Goal: Information Seeking & Learning: Learn about a topic

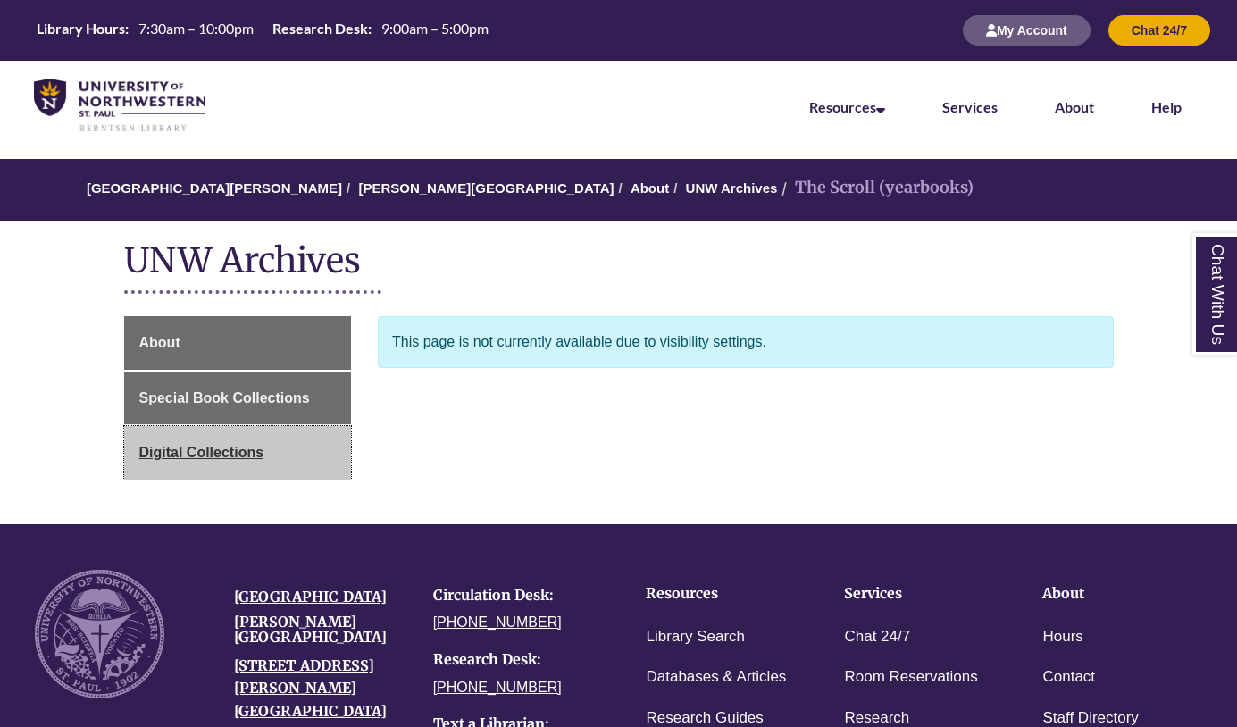
click at [166, 450] on span "Digital Collections" at bounding box center [201, 452] width 125 height 15
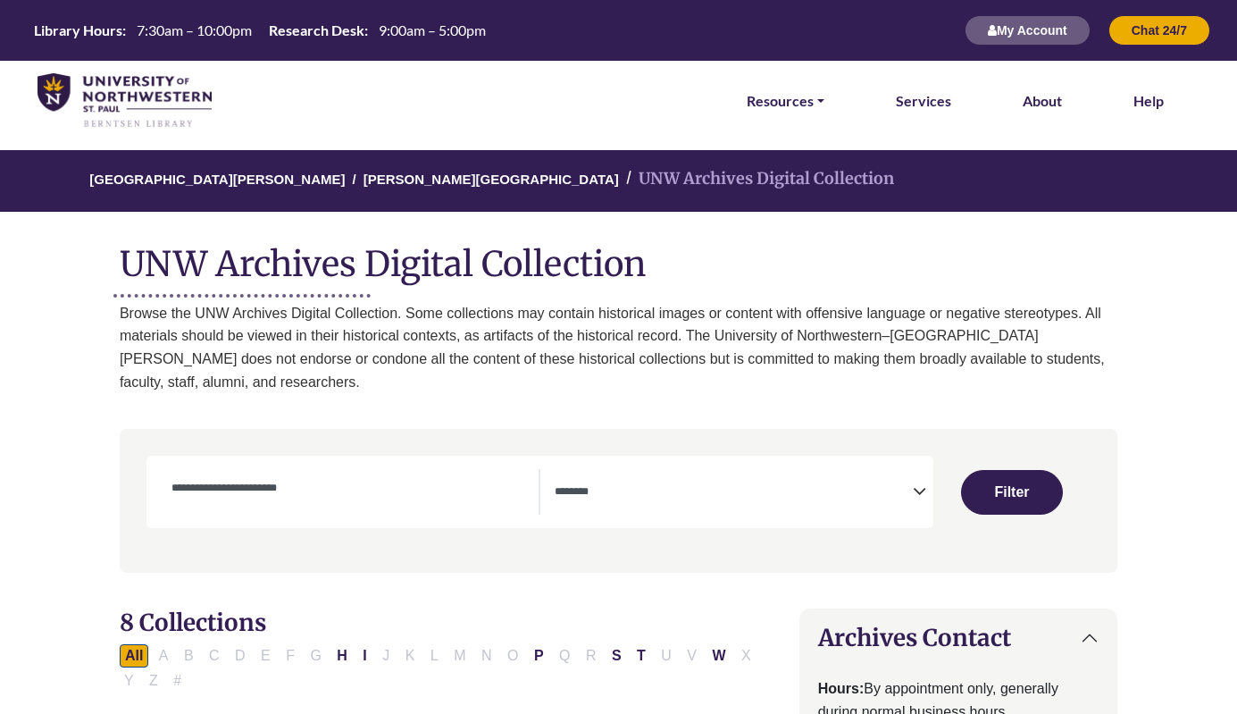
select select "Database Subject Filter"
click at [291, 477] on input "Collection Title/Keyword" at bounding box center [350, 487] width 379 height 21
type input "**********"
click at [1012, 470] on button "Filter" at bounding box center [1012, 492] width 102 height 45
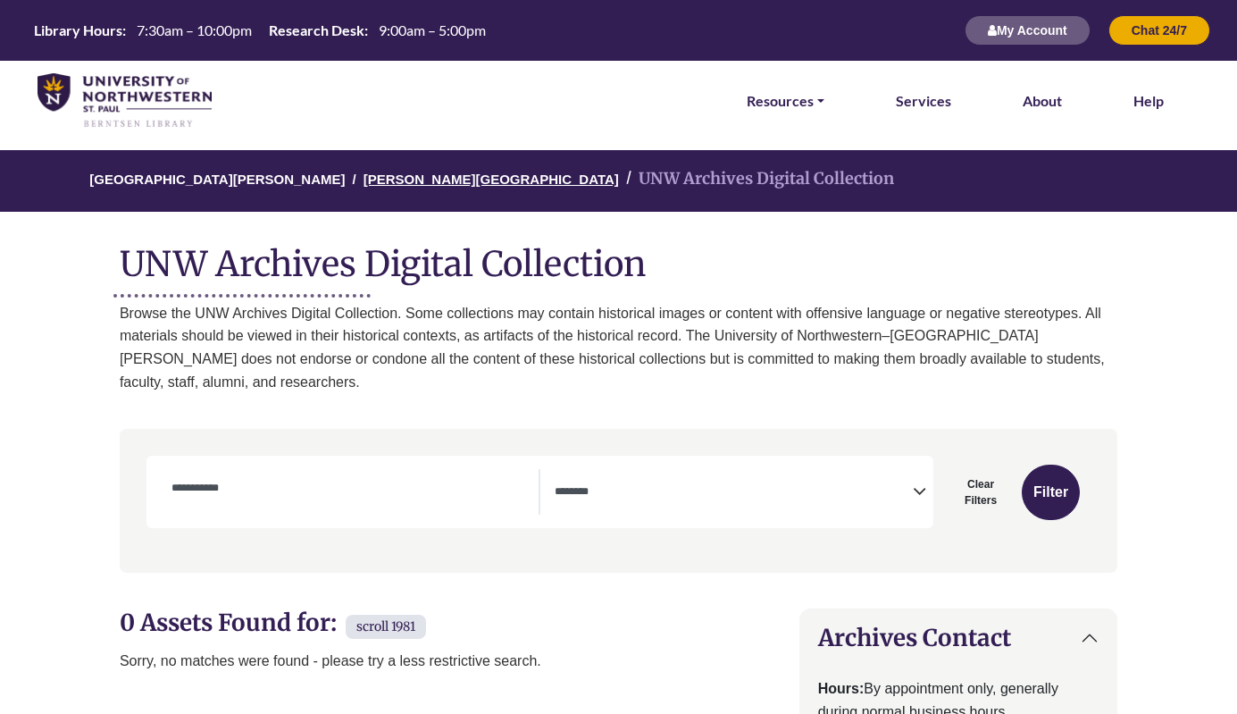
click at [401, 181] on link "[PERSON_NAME][GEOGRAPHIC_DATA]" at bounding box center [490, 178] width 255 height 18
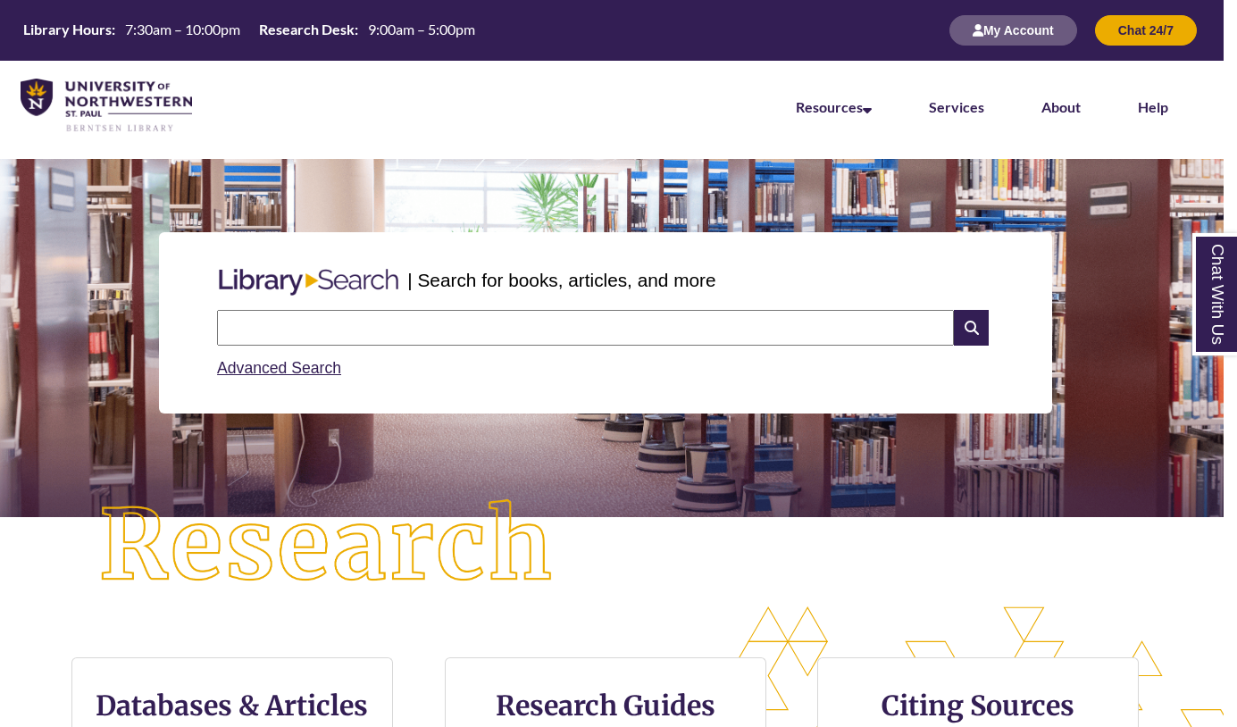
scroll to position [0, 13]
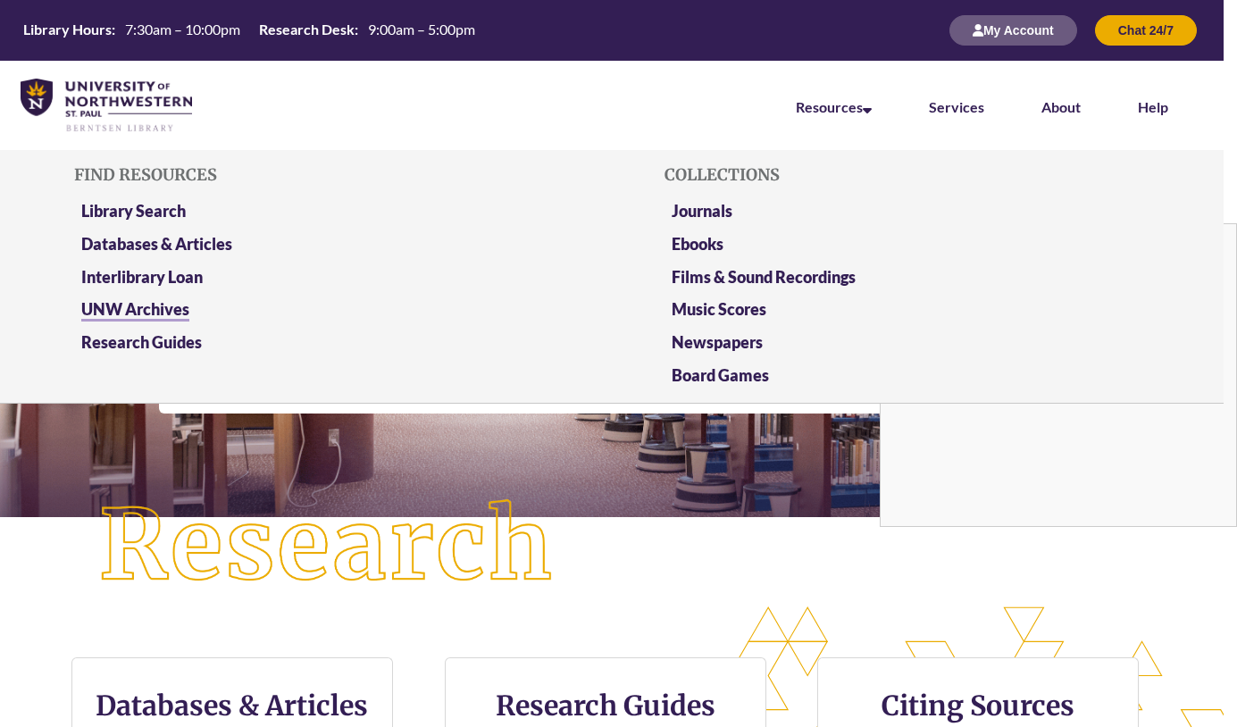
click at [152, 304] on link "UNW Archives" at bounding box center [135, 310] width 108 height 22
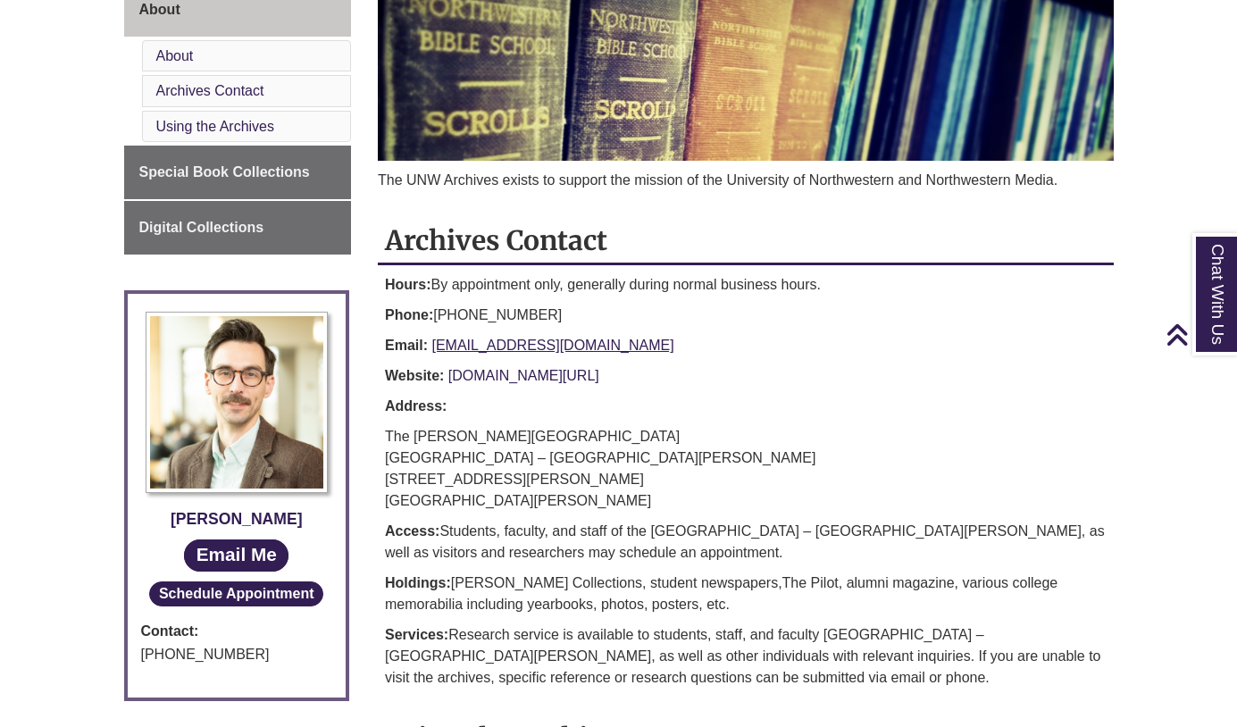
scroll to position [340, 0]
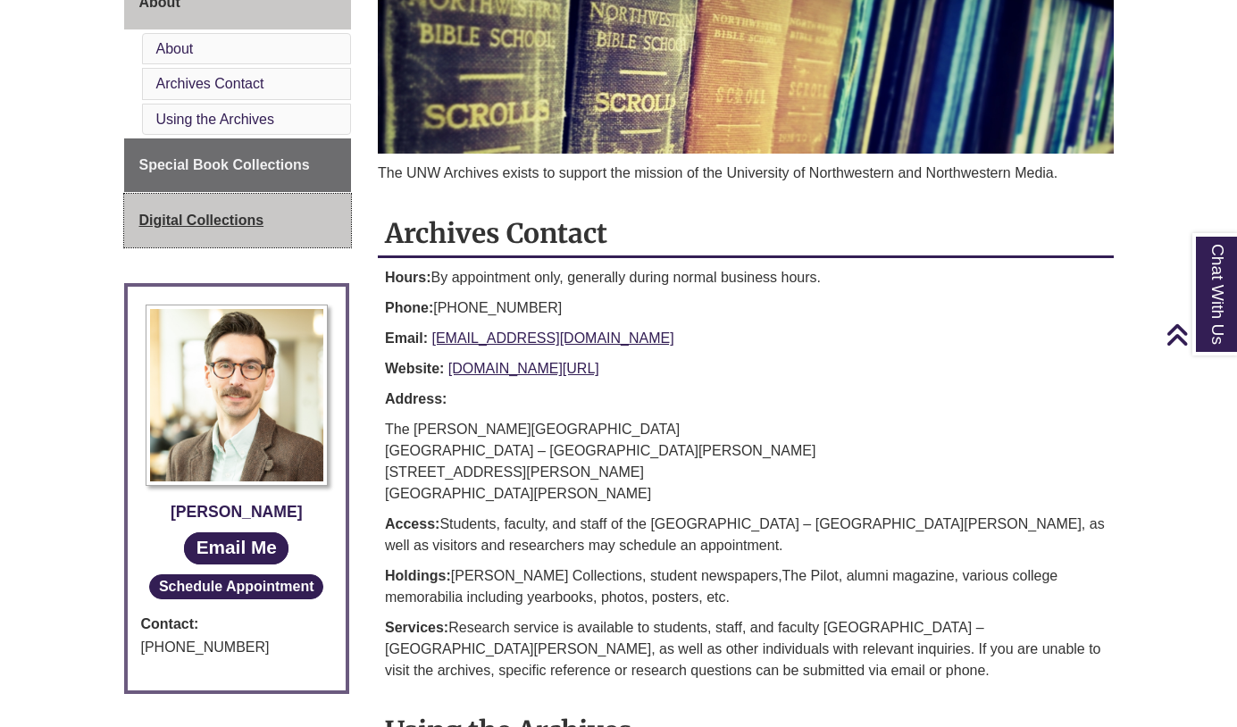
click at [234, 220] on span "Digital Collections" at bounding box center [201, 220] width 125 height 15
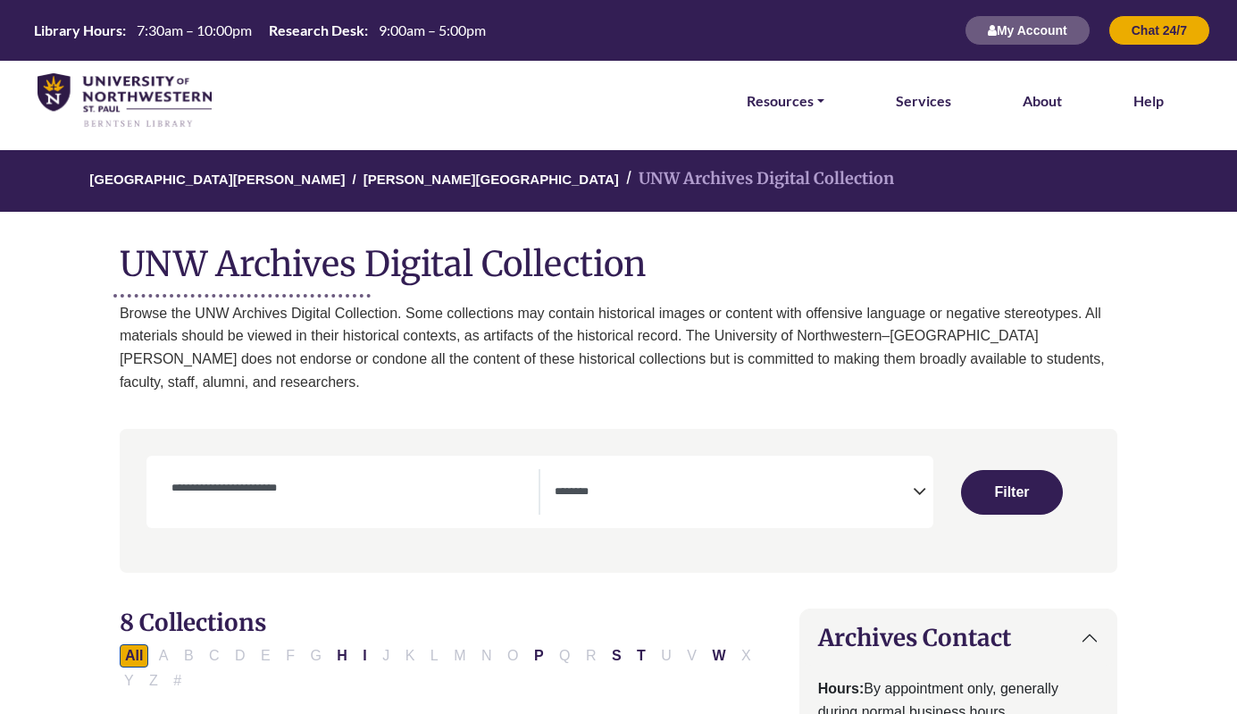
select select "Database Subject Filter"
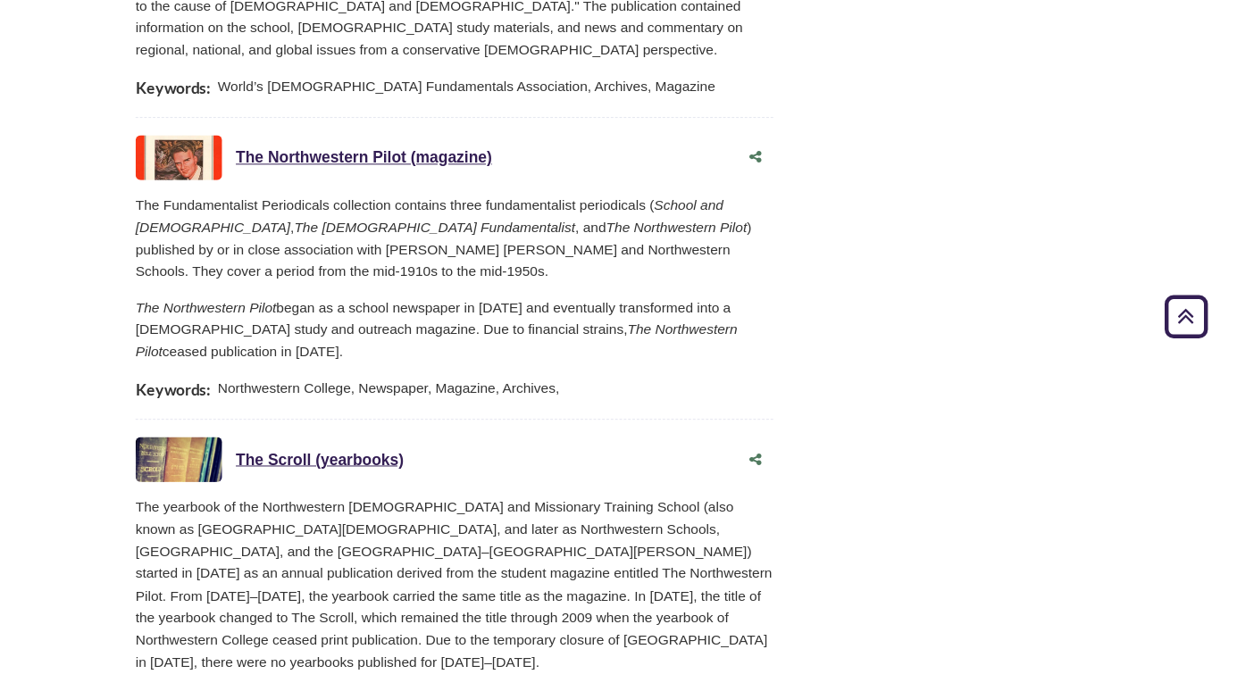
scroll to position [2220, 0]
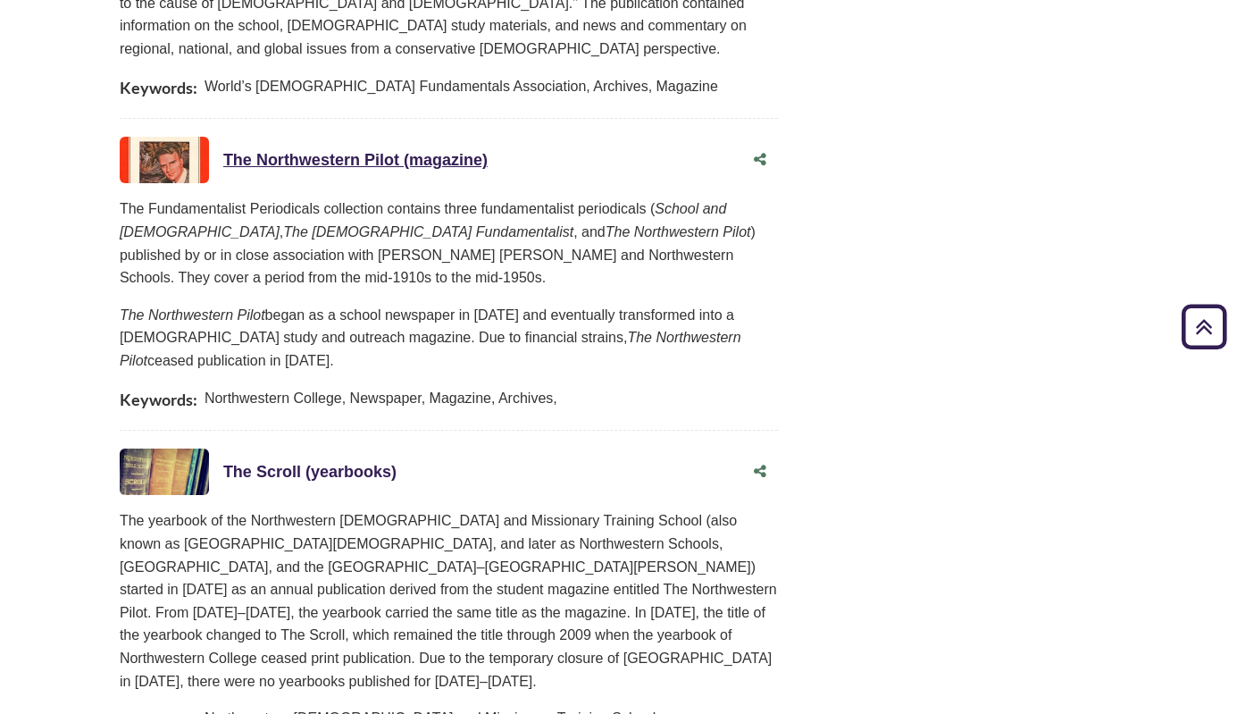
click at [254, 463] on link "The Scroll (yearbooks) This link opens in a new window" at bounding box center [309, 472] width 173 height 18
